Goal: Use online tool/utility

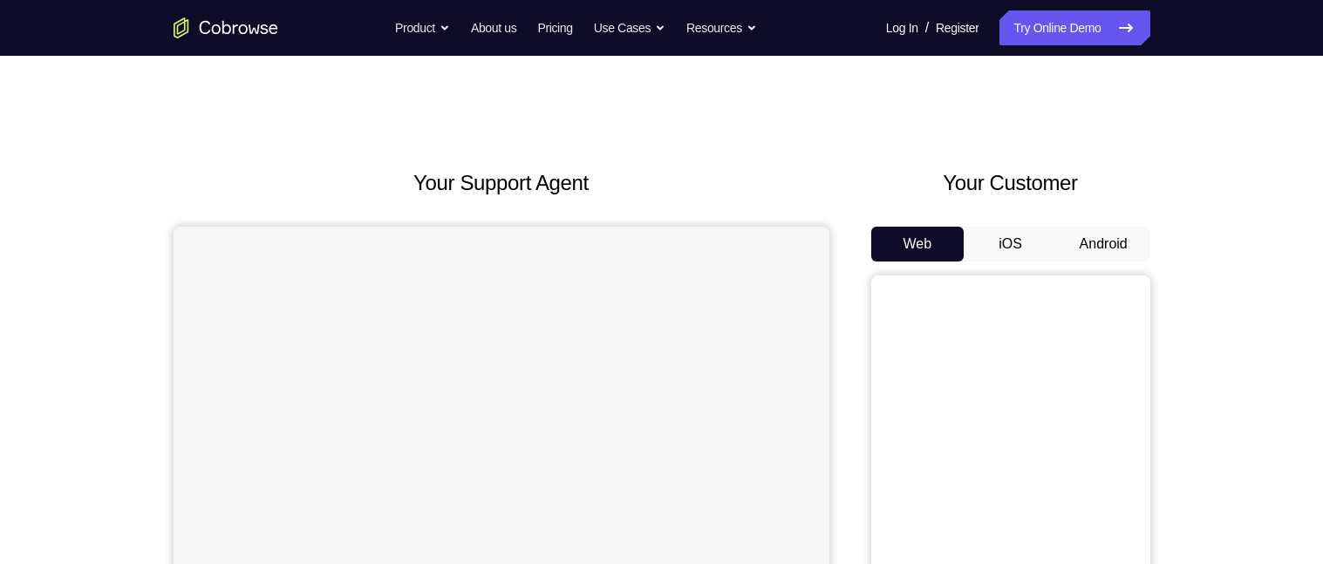
click at [1128, 240] on button "Android" at bounding box center [1103, 244] width 93 height 35
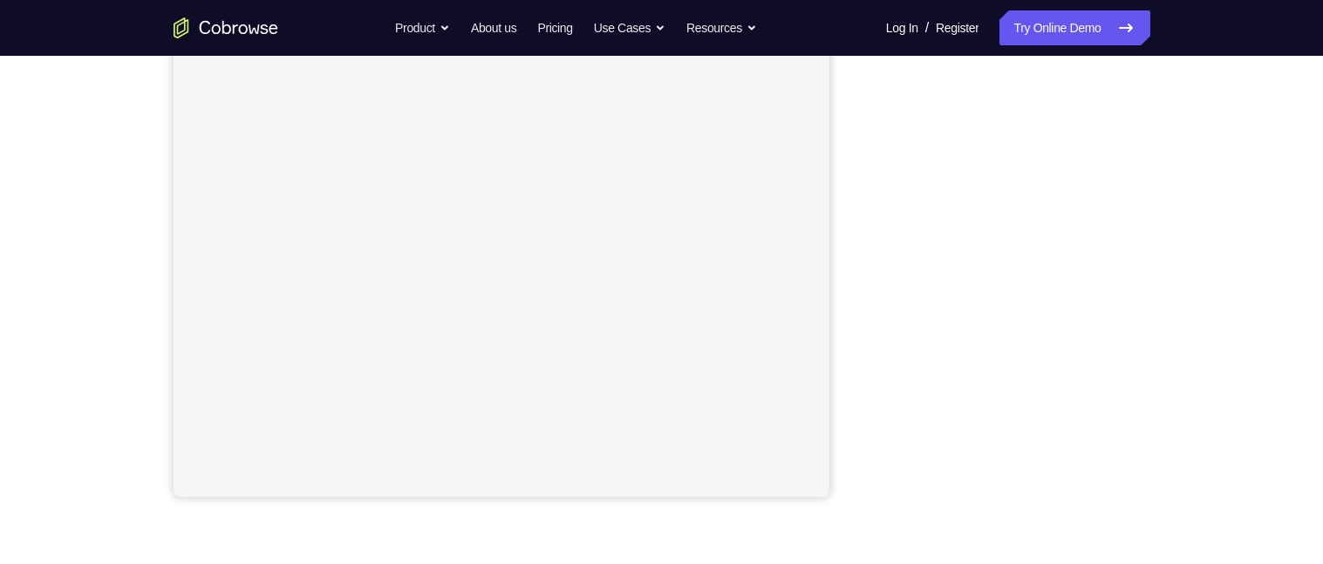
scroll to position [316, 0]
click at [1161, 200] on div "Your Support Agent Your Customer Web iOS Android Next Steps We’d be happy to gi…" at bounding box center [662, 314] width 1116 height 1150
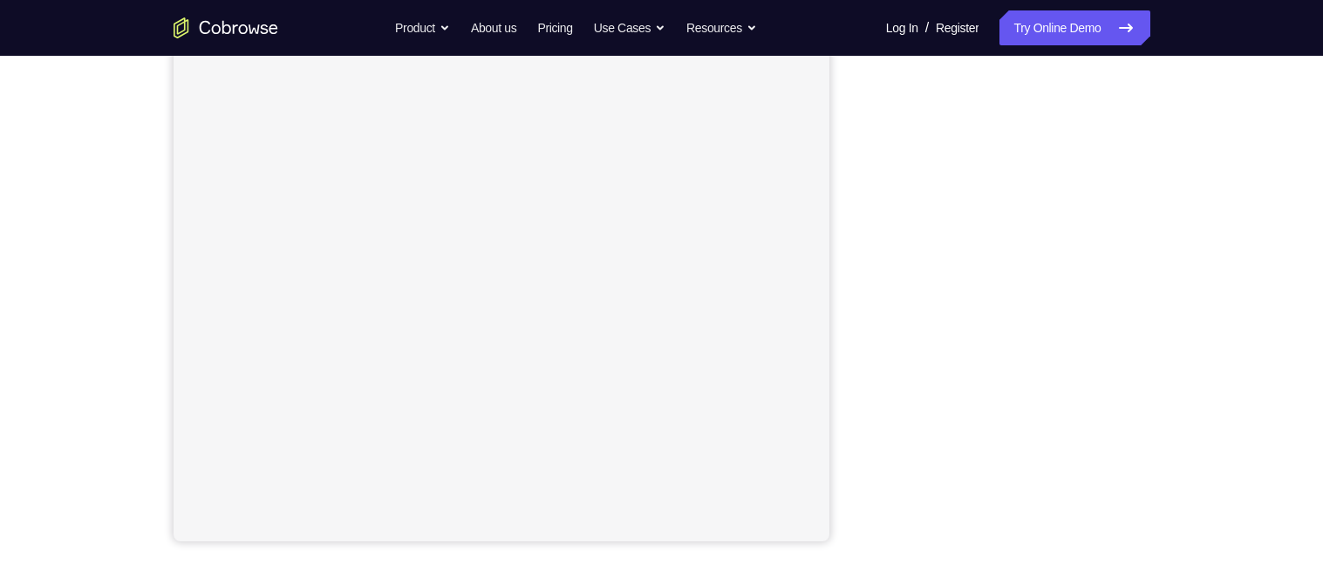
click at [1162, 236] on div "Your Support Agent Your Customer Web iOS Android Next Steps We’d be happy to gi…" at bounding box center [662, 361] width 1116 height 1150
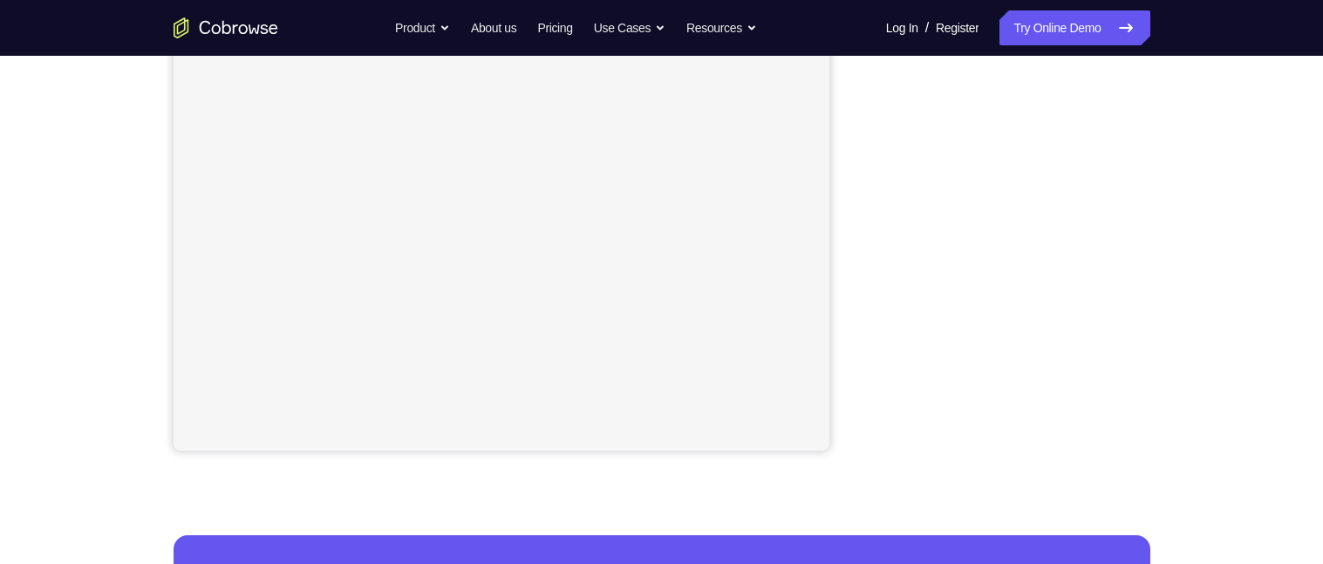
click at [1163, 238] on div "Your Support Agent Your Customer Web iOS Android Next Steps We’d be happy to gi…" at bounding box center [662, 271] width 1116 height 1150
click at [1161, 233] on div "Your Support Agent Your Customer Web iOS Android Next Steps We’d be happy to gi…" at bounding box center [662, 271] width 1116 height 1150
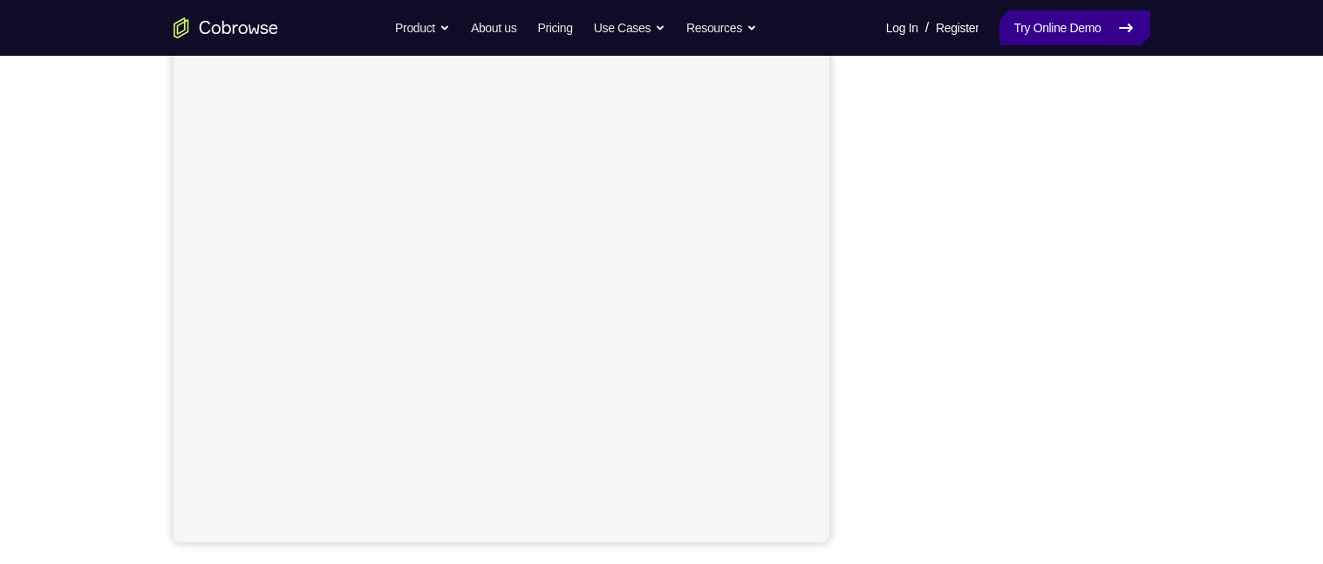
scroll to position [267, 0]
click at [1161, 239] on div "Your Support Agent Your Customer Web iOS Android Next Steps We’d be happy to gi…" at bounding box center [662, 364] width 1116 height 1150
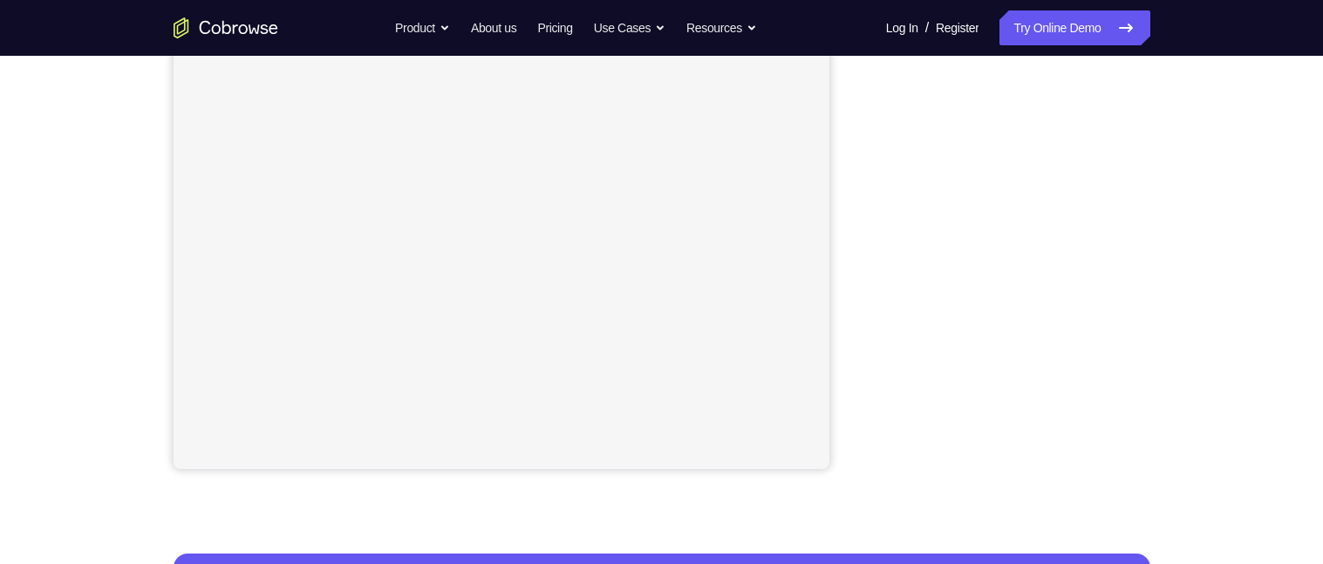
scroll to position [344, 0]
